Goal: Transaction & Acquisition: Subscribe to service/newsletter

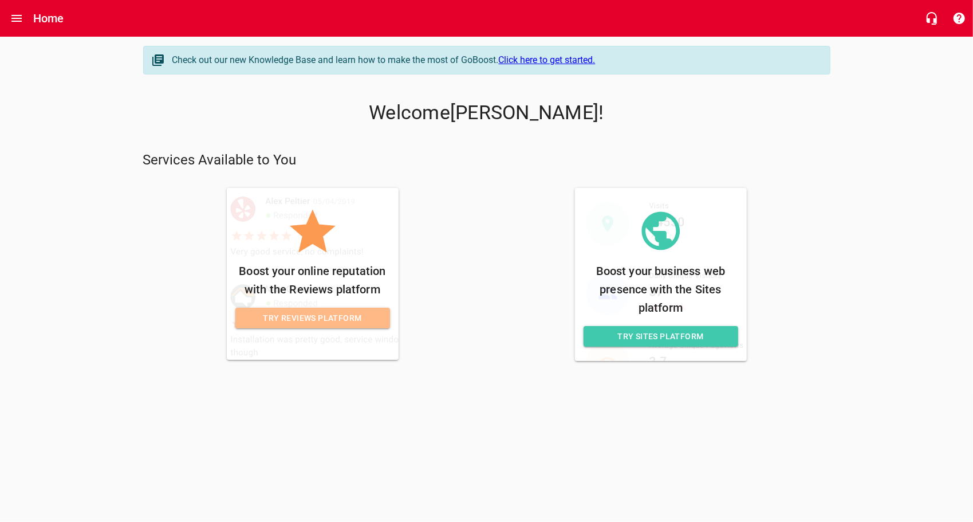
click at [311, 321] on span "Try Reviews Platform" at bounding box center [312, 318] width 136 height 14
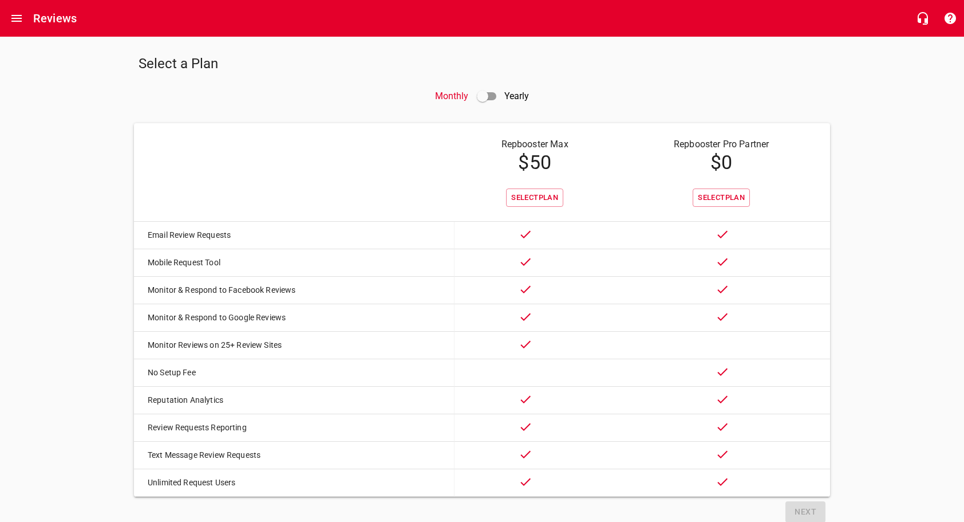
click at [888, 223] on div "Select a Plan Monthly Yearly Repbooster Max $ 50 Repbooster Pro Partner $ 0 Sel…" at bounding box center [482, 284] width 964 height 495
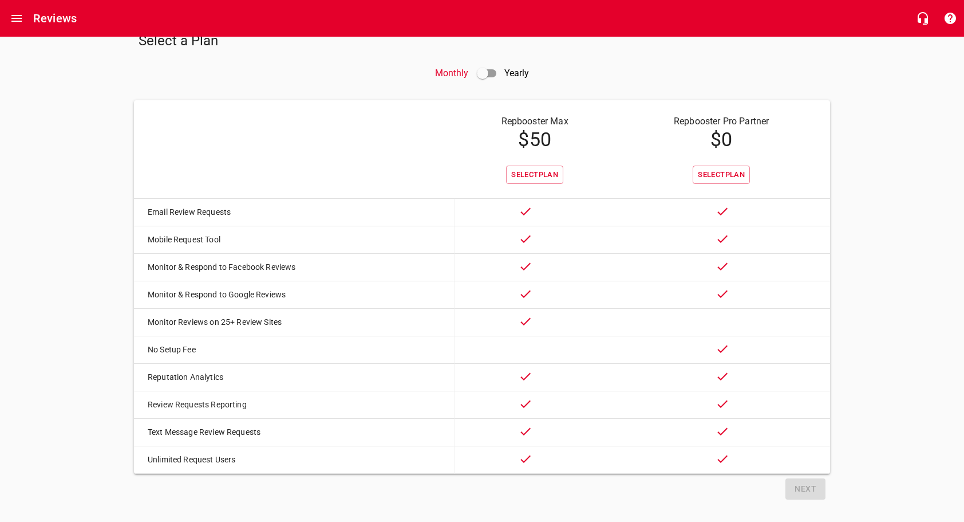
scroll to position [42, 0]
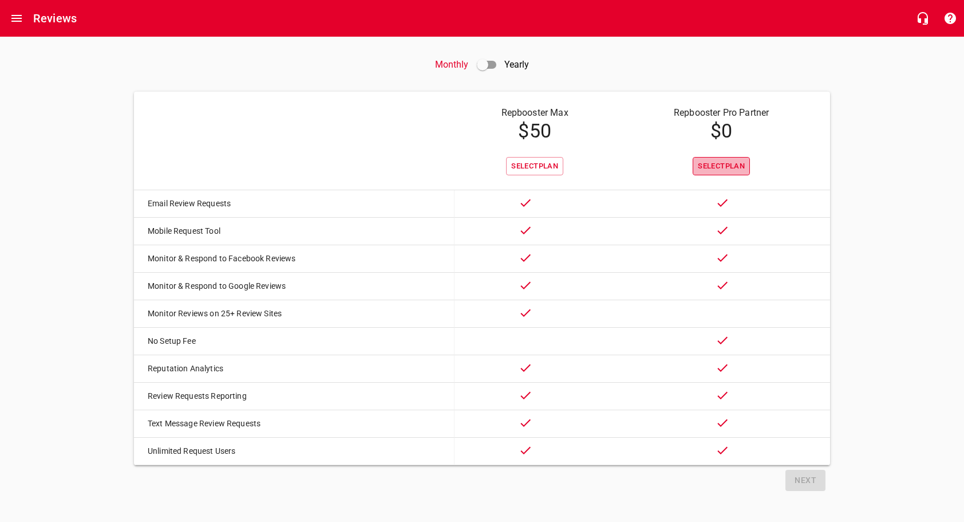
click at [730, 160] on span "Select Plan" at bounding box center [721, 166] width 47 height 13
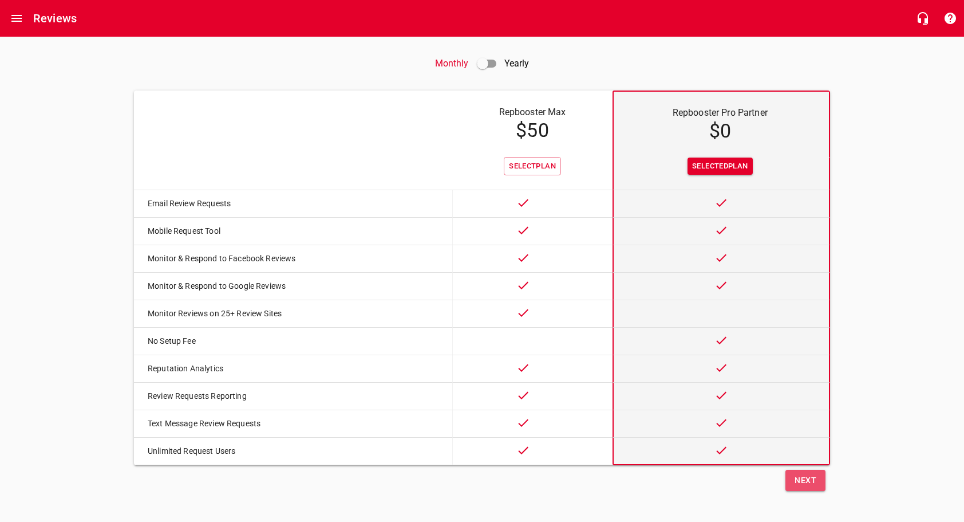
click at [799, 480] on span "Next" at bounding box center [806, 480] width 22 height 14
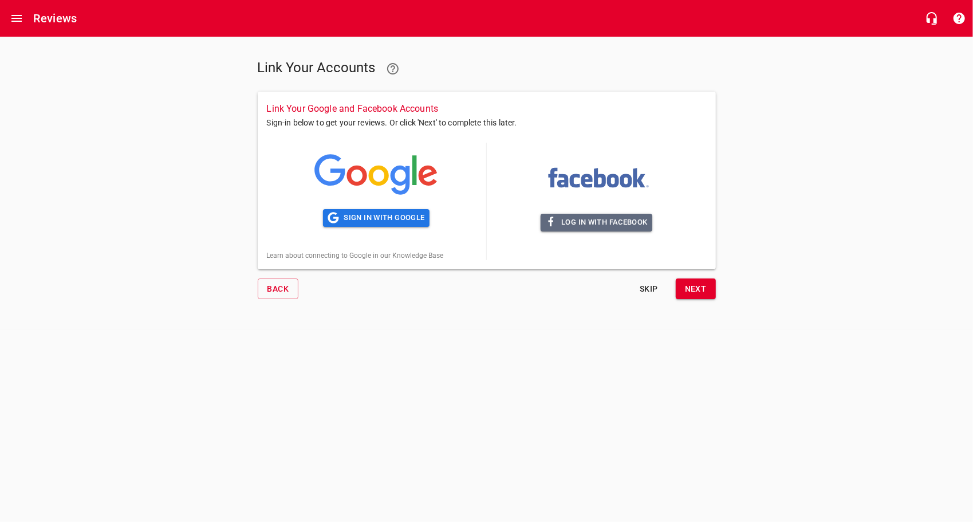
click at [603, 223] on span "Log in with Facebook" at bounding box center [596, 222] width 102 height 13
click at [606, 222] on span "Log in with Facebook" at bounding box center [596, 222] width 102 height 13
click at [378, 178] on icon at bounding box center [375, 175] width 123 height 42
click at [357, 216] on span "Sign in with Google" at bounding box center [376, 217] width 97 height 13
click at [365, 217] on span "Sign in with Google" at bounding box center [376, 217] width 97 height 13
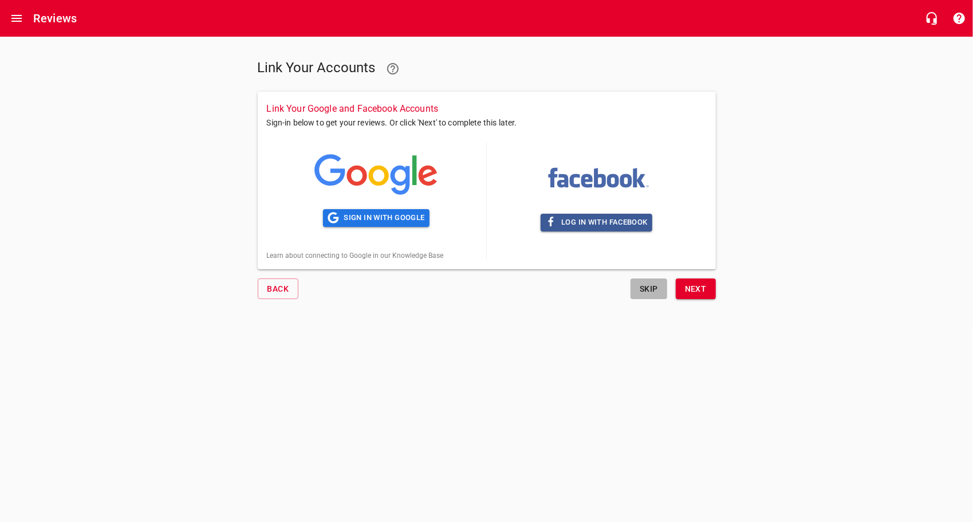
click at [640, 294] on span "Skip" at bounding box center [648, 289] width 27 height 14
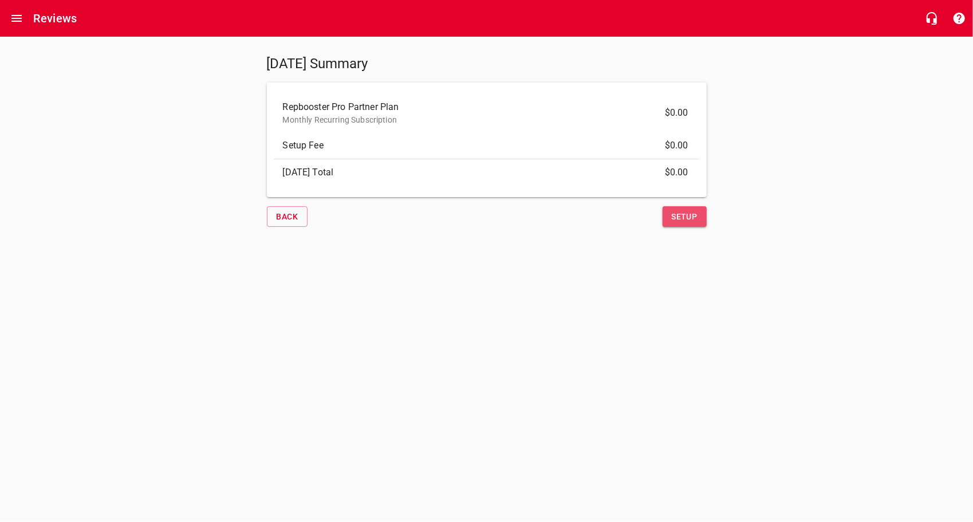
click at [687, 215] on span "Setup" at bounding box center [685, 217] width 26 height 14
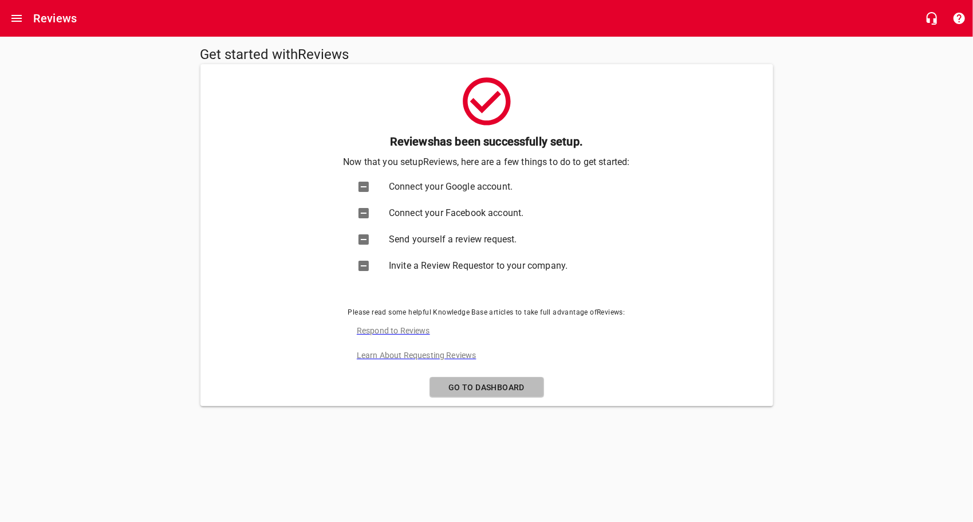
click at [502, 390] on span "Go to Dashboard" at bounding box center [486, 387] width 95 height 14
